Goal: Find specific page/section: Find specific page/section

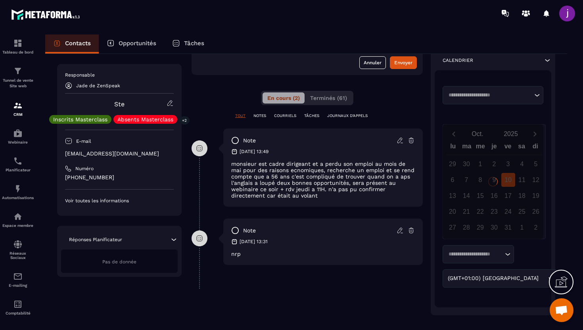
scroll to position [130, 0]
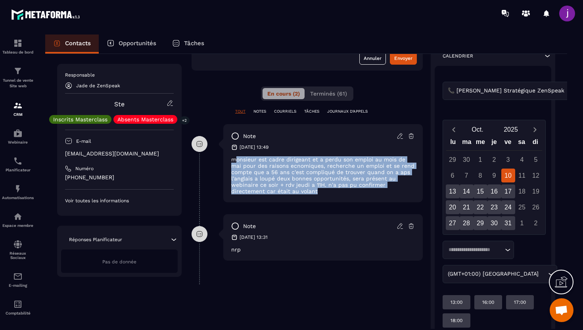
drag, startPoint x: 238, startPoint y: 161, endPoint x: 295, endPoint y: 199, distance: 68.6
click at [295, 199] on div "note [DATE] 13:49 monsieur est cadre dirigeant et a perdu son emploi au mois de…" at bounding box center [322, 163] width 199 height 78
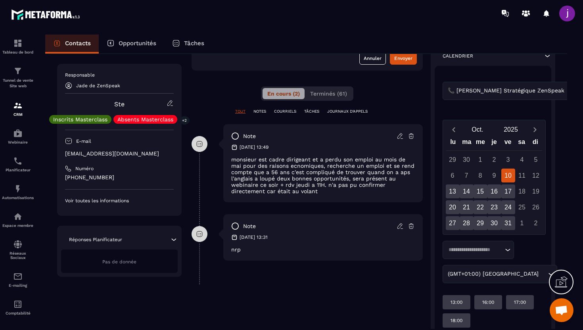
click at [289, 213] on div "note [DATE] 13:49 monsieur est cadre dirigeant et a perdu son emploi au mois de…" at bounding box center [306, 169] width 231 height 90
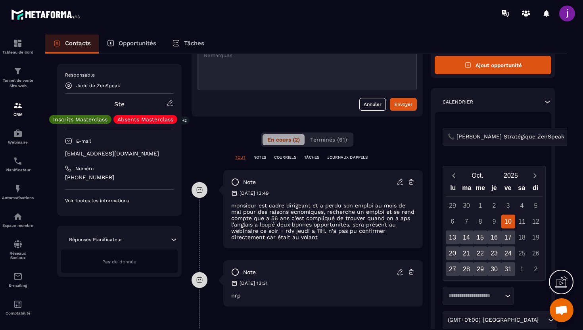
scroll to position [0, 0]
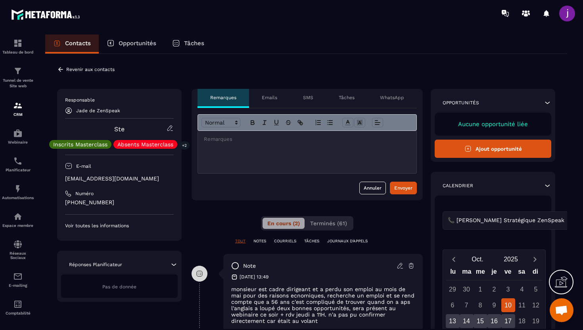
click at [60, 69] on icon at bounding box center [60, 69] width 7 height 7
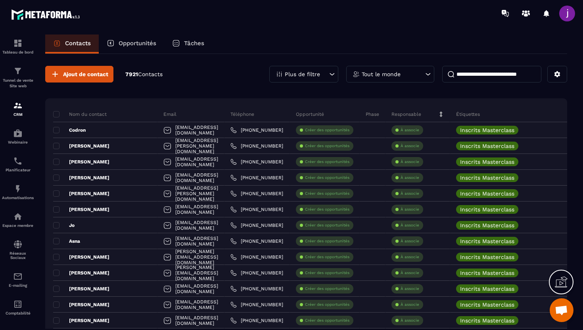
click at [509, 79] on input at bounding box center [491, 74] width 99 height 17
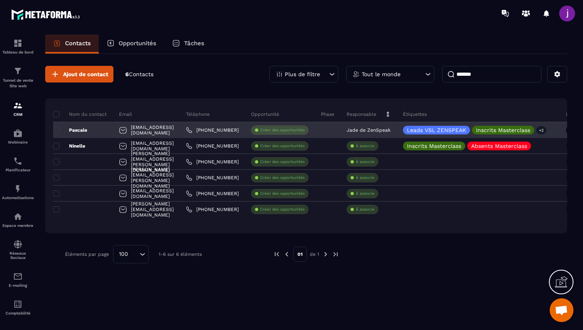
type input "*******"
click at [180, 129] on div "[EMAIL_ADDRESS][DOMAIN_NAME]" at bounding box center [146, 130] width 67 height 16
click at [100, 127] on div "Pascale" at bounding box center [83, 130] width 60 height 16
